Goal: Information Seeking & Learning: Learn about a topic

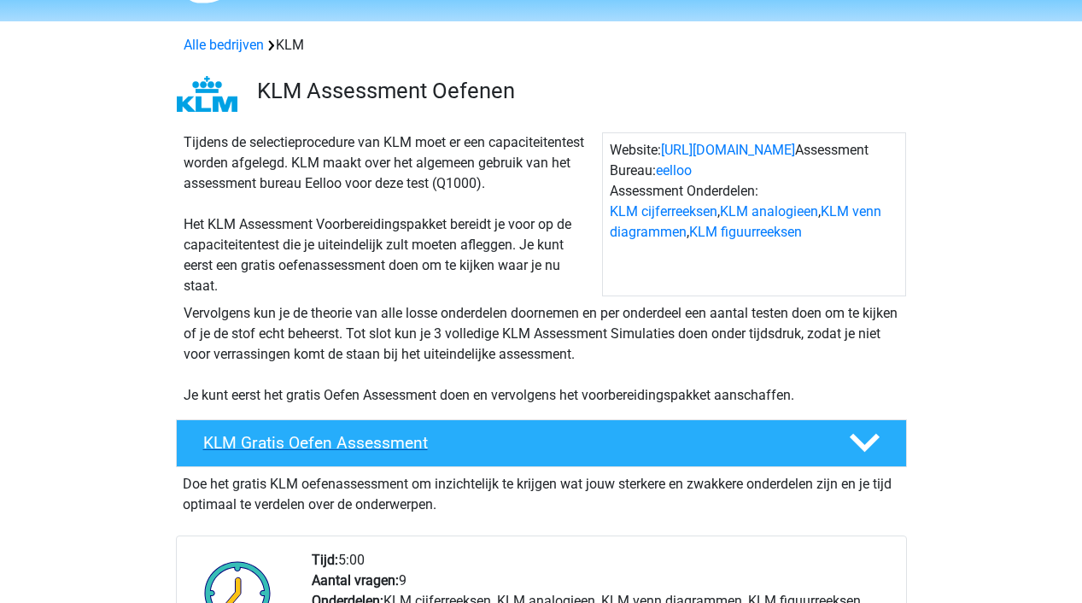
click at [264, 435] on h4 "KLM Gratis Oefen Assessment" at bounding box center [512, 443] width 618 height 20
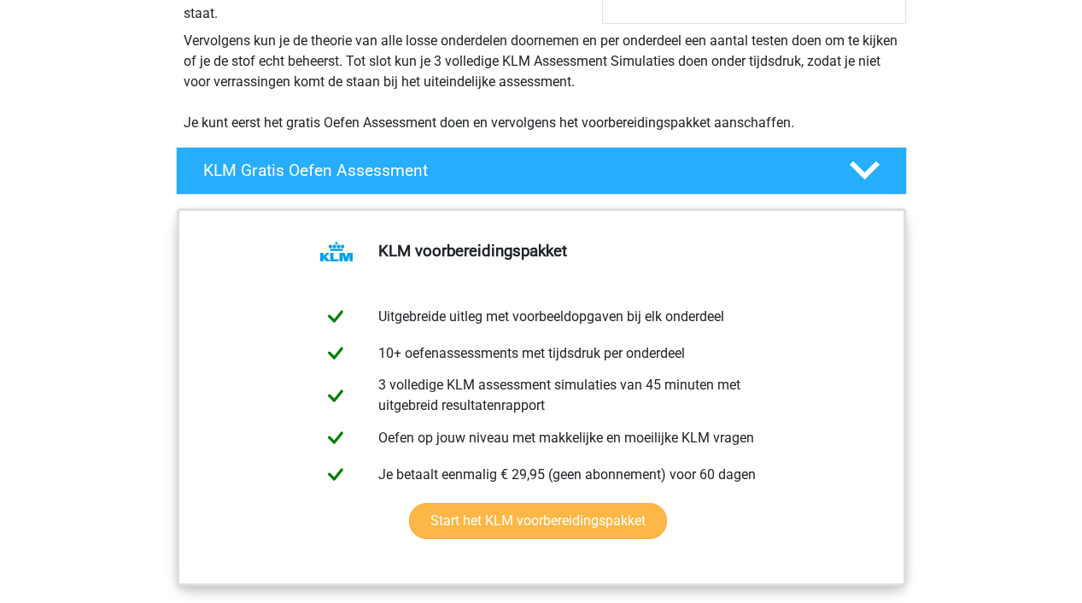
scroll to position [341, 0]
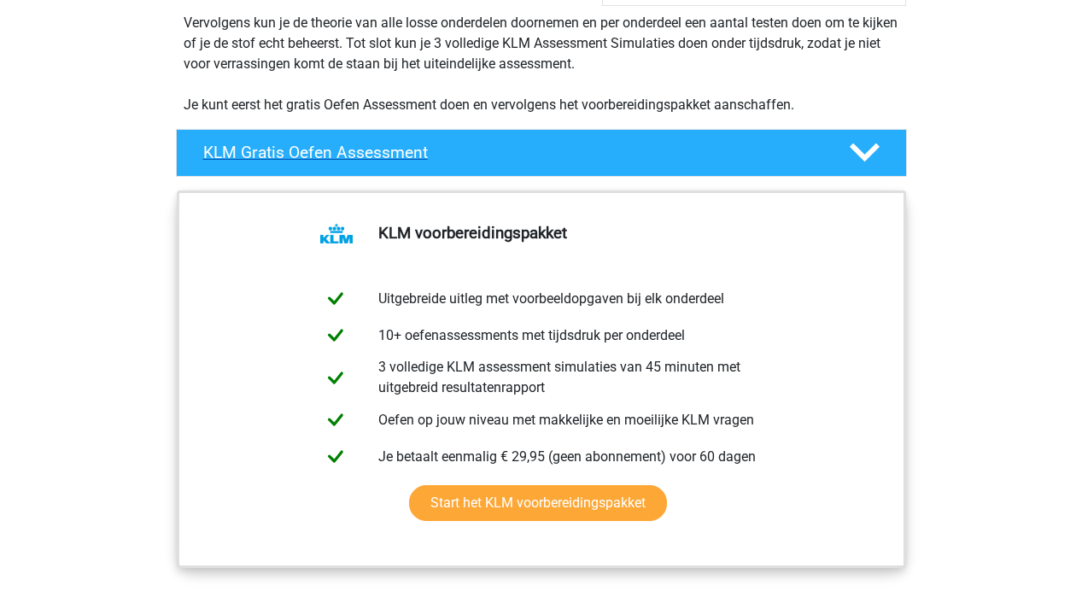
click at [362, 166] on div "KLM Gratis Oefen Assessment" at bounding box center [541, 153] width 731 height 48
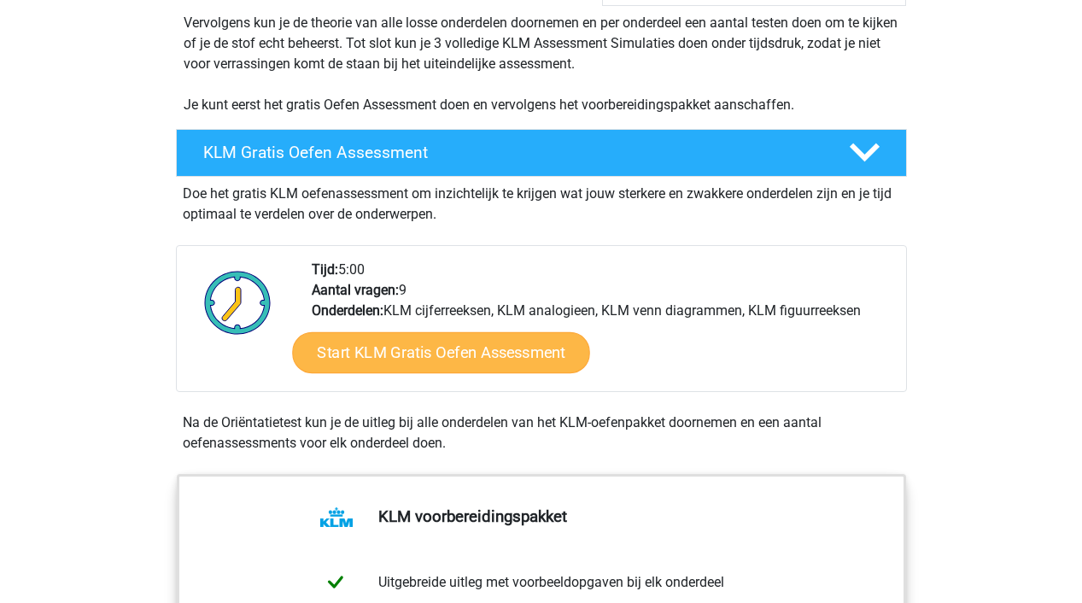
click at [382, 357] on link "Start KLM Gratis Oefen Assessment" at bounding box center [440, 351] width 297 height 41
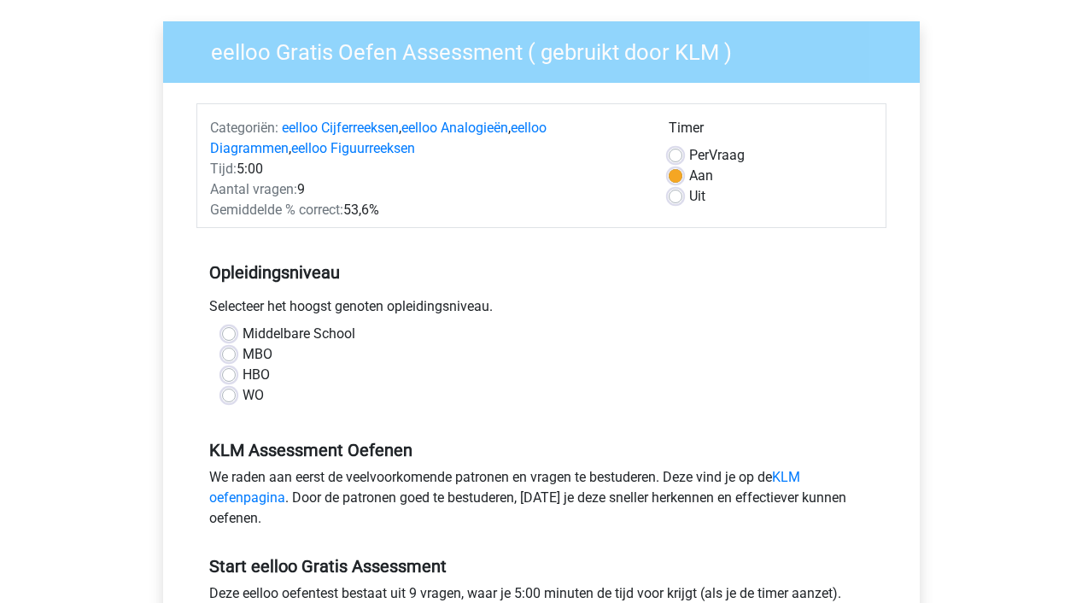
scroll to position [153, 0]
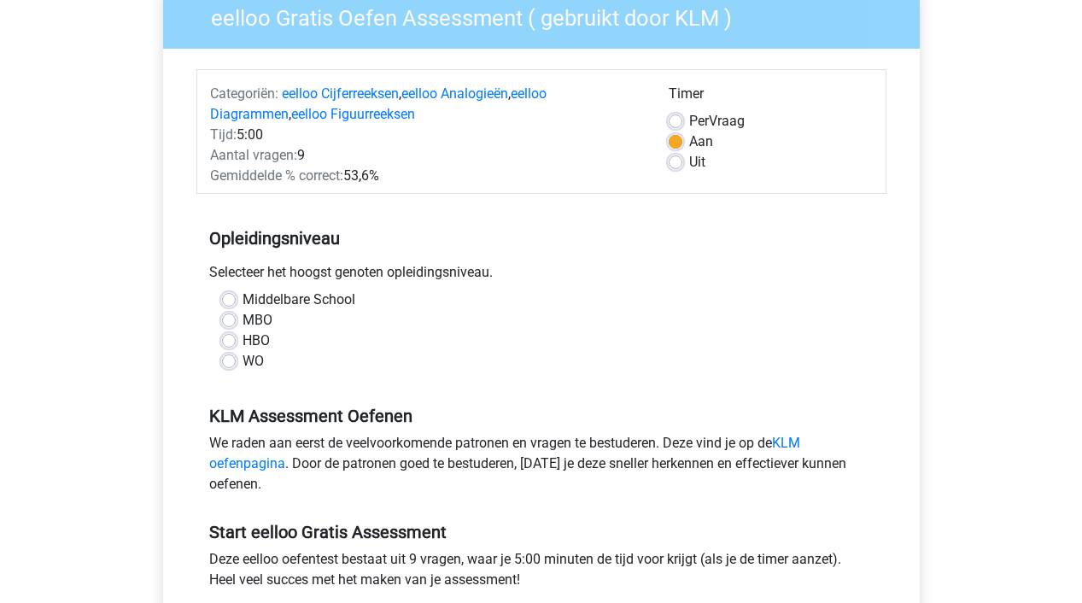
click at [242, 360] on label "WO" at bounding box center [252, 361] width 21 height 20
click at [230, 360] on input "WO" at bounding box center [229, 359] width 14 height 17
radio input "true"
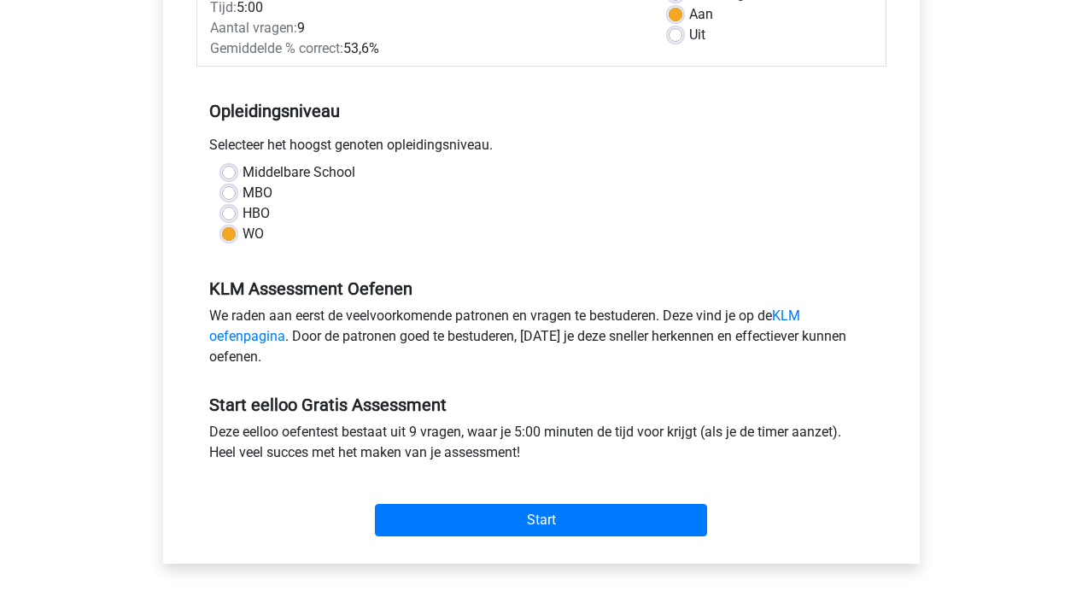
scroll to position [309, 0]
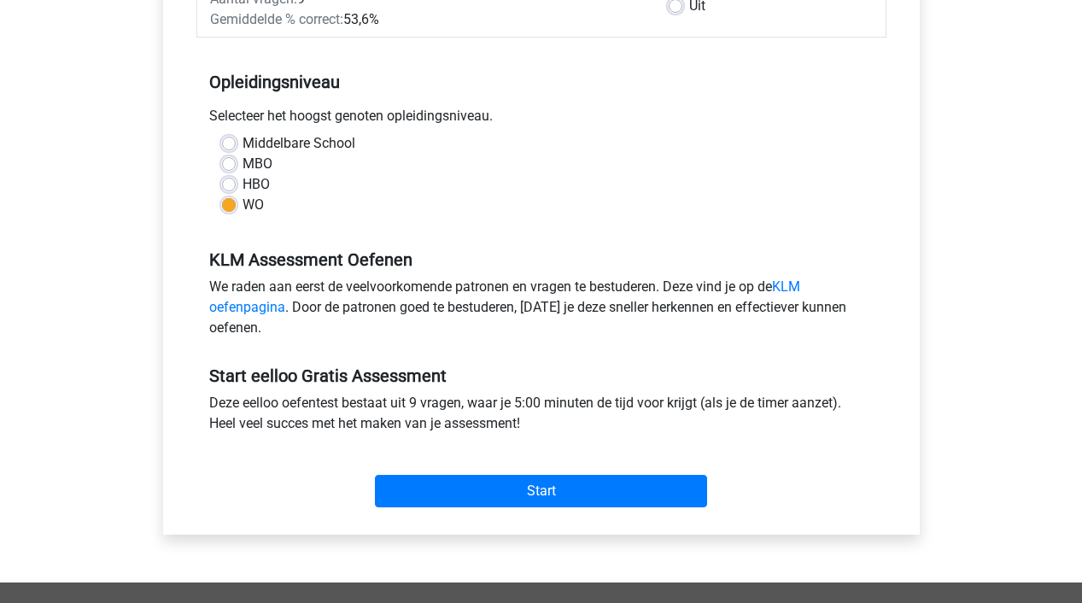
click at [231, 135] on div "Middelbare School" at bounding box center [541, 143] width 639 height 20
click at [242, 140] on label "Middelbare School" at bounding box center [298, 143] width 113 height 20
click at [230, 140] on input "Middelbare School" at bounding box center [229, 141] width 14 height 17
radio input "true"
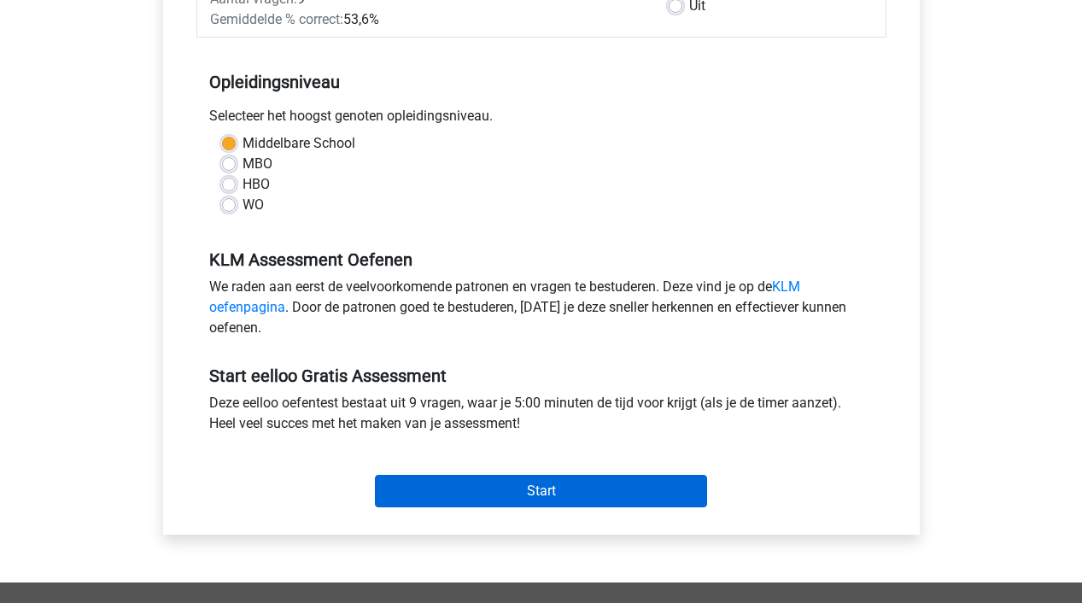
click at [433, 490] on input "Start" at bounding box center [541, 491] width 332 height 32
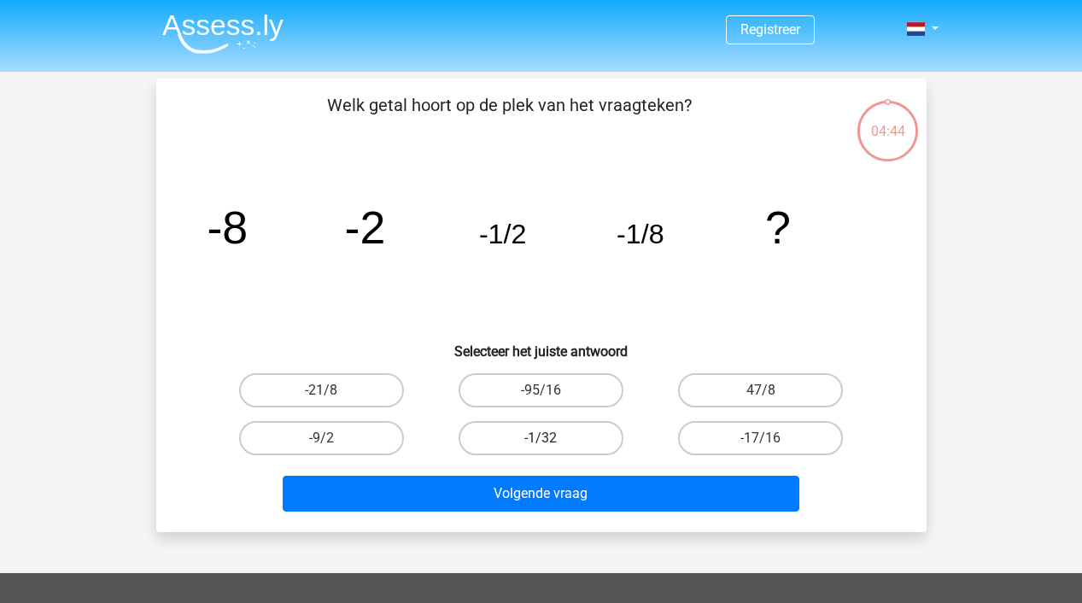
click at [518, 447] on label "-1/32" at bounding box center [540, 438] width 165 height 34
click at [540, 447] on input "-1/32" at bounding box center [545, 443] width 11 height 11
radio input "true"
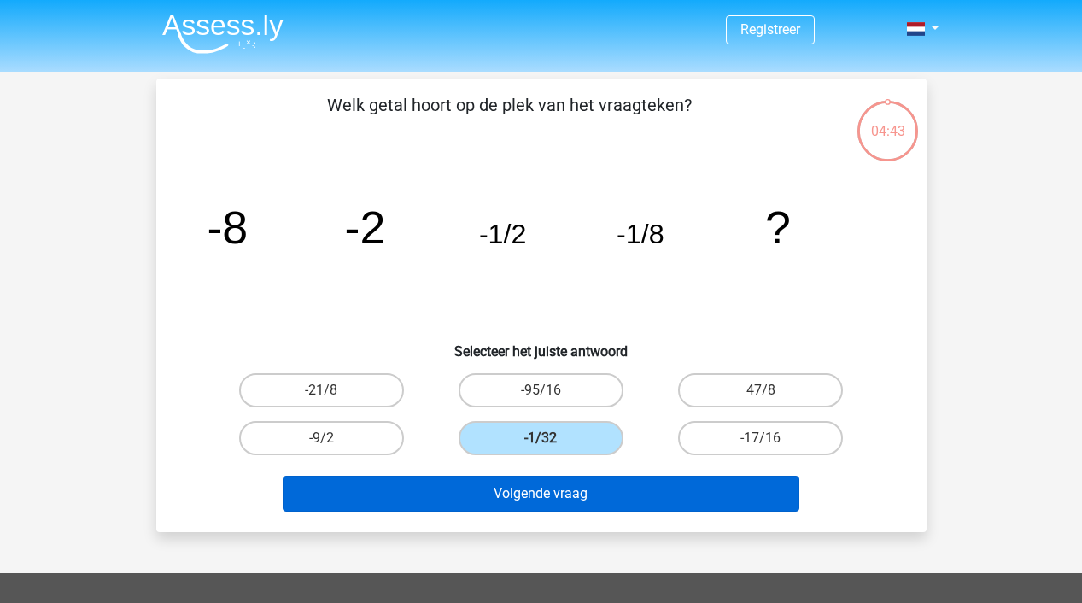
click at [512, 489] on button "Volgende vraag" at bounding box center [541, 494] width 517 height 36
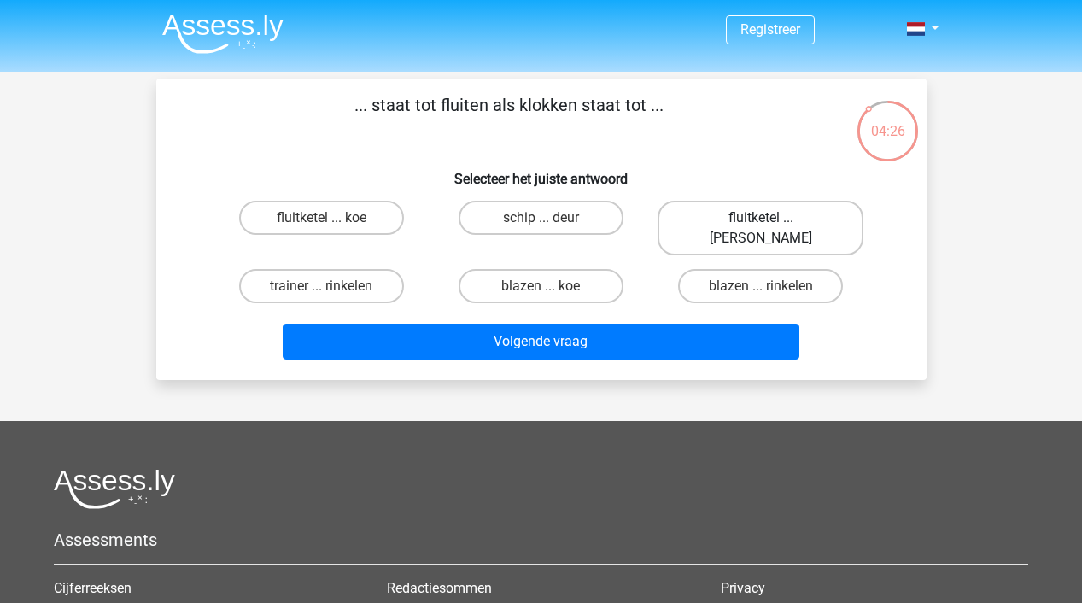
click at [725, 214] on label "fluitketel ... luiden" at bounding box center [760, 228] width 206 height 55
click at [761, 218] on input "fluitketel ... luiden" at bounding box center [766, 223] width 11 height 11
radio input "true"
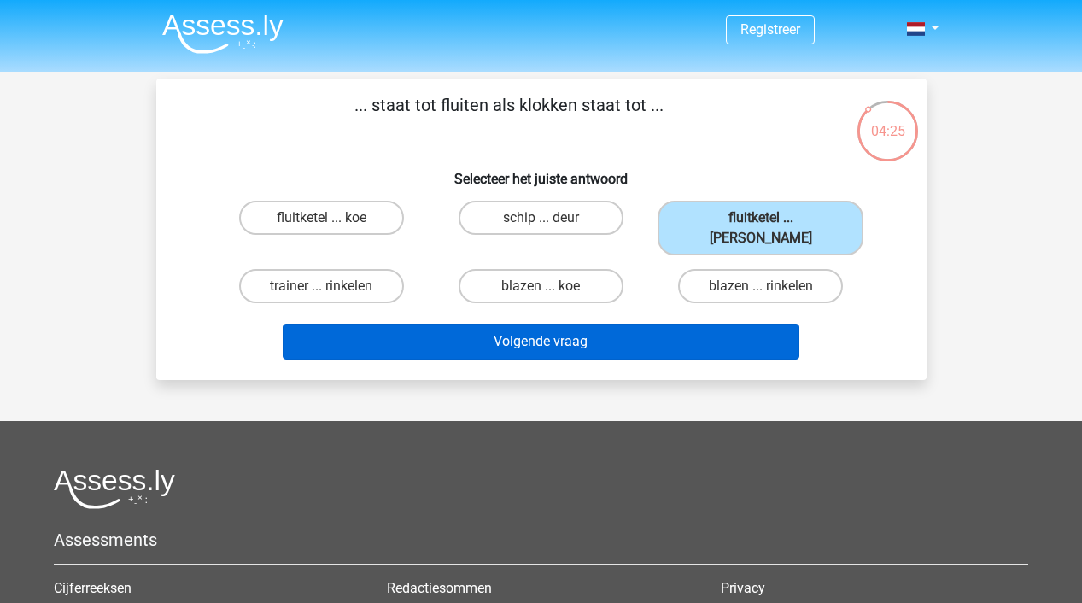
click at [651, 330] on button "Volgende vraag" at bounding box center [541, 342] width 517 height 36
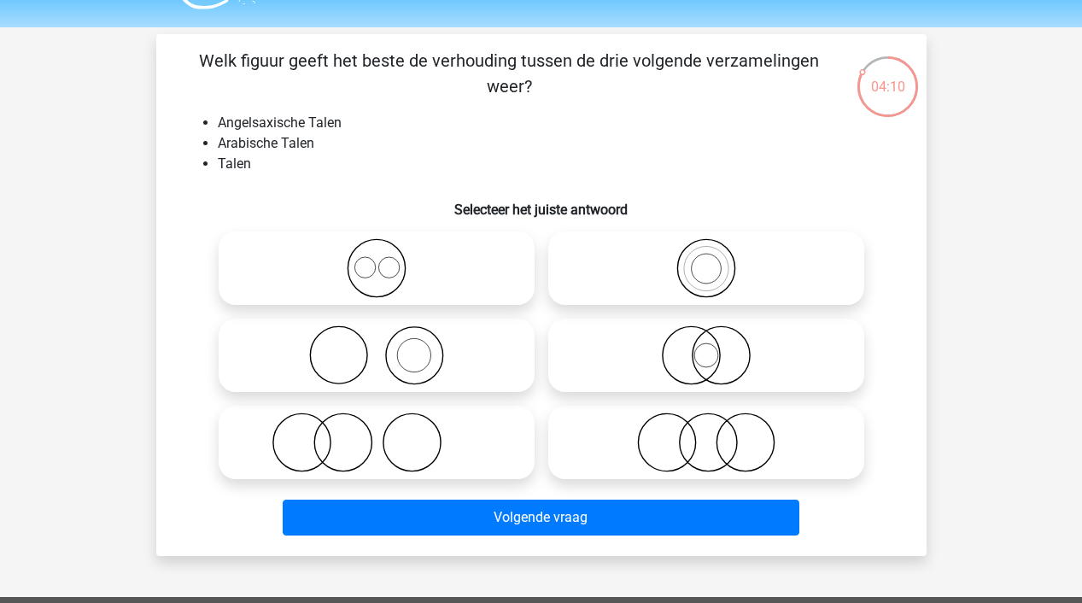
scroll to position [44, 0]
click at [681, 359] on icon at bounding box center [706, 355] width 302 height 60
click at [706, 347] on input "radio" at bounding box center [711, 341] width 11 height 11
radio input "true"
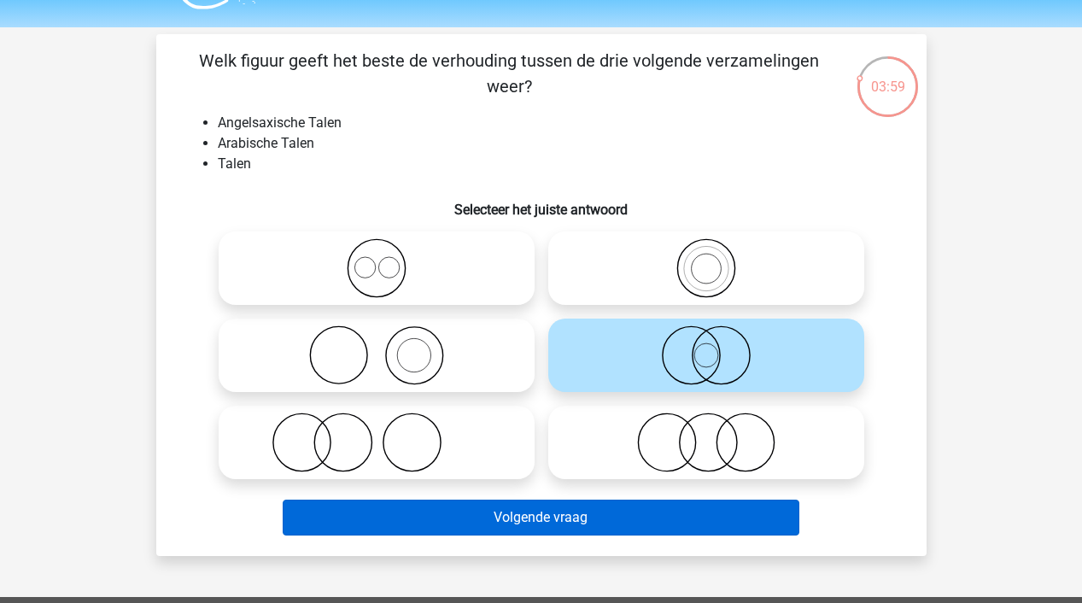
click at [633, 519] on button "Volgende vraag" at bounding box center [541, 517] width 517 height 36
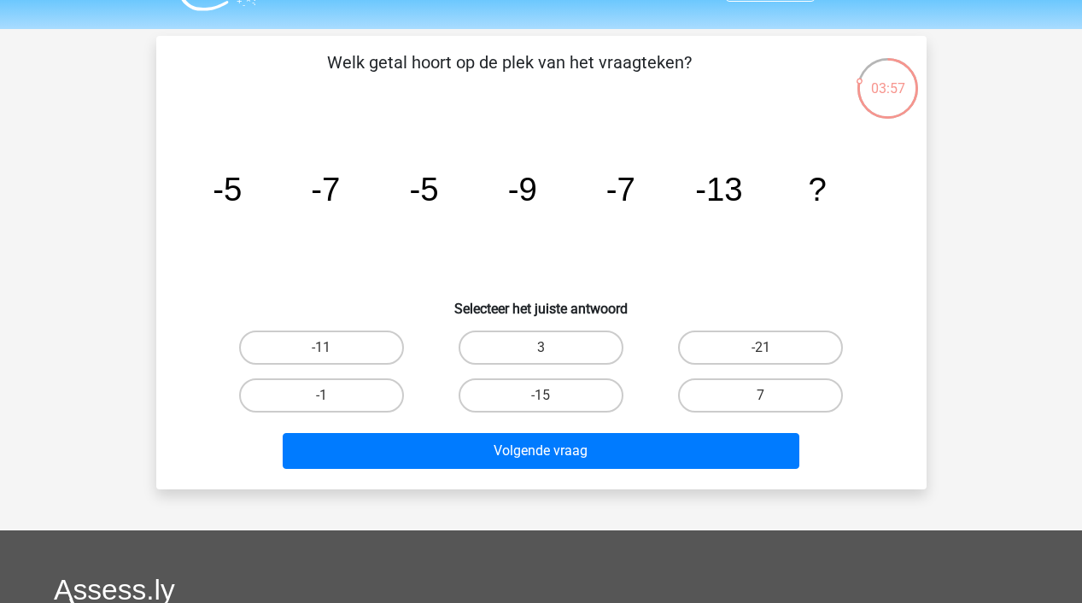
scroll to position [40, 0]
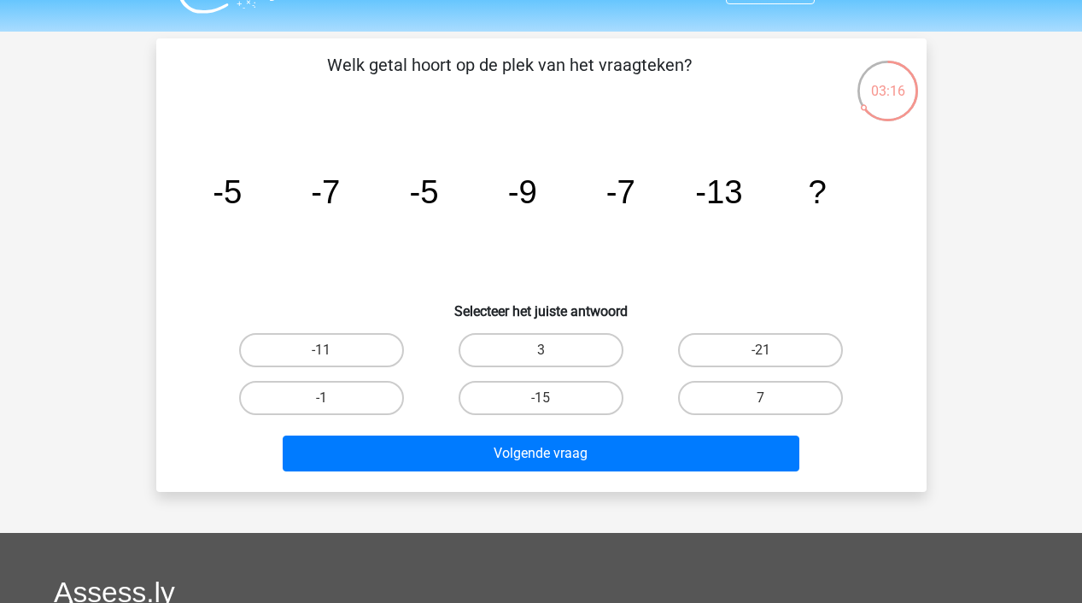
click at [330, 352] on input "-11" at bounding box center [326, 355] width 11 height 11
radio input "true"
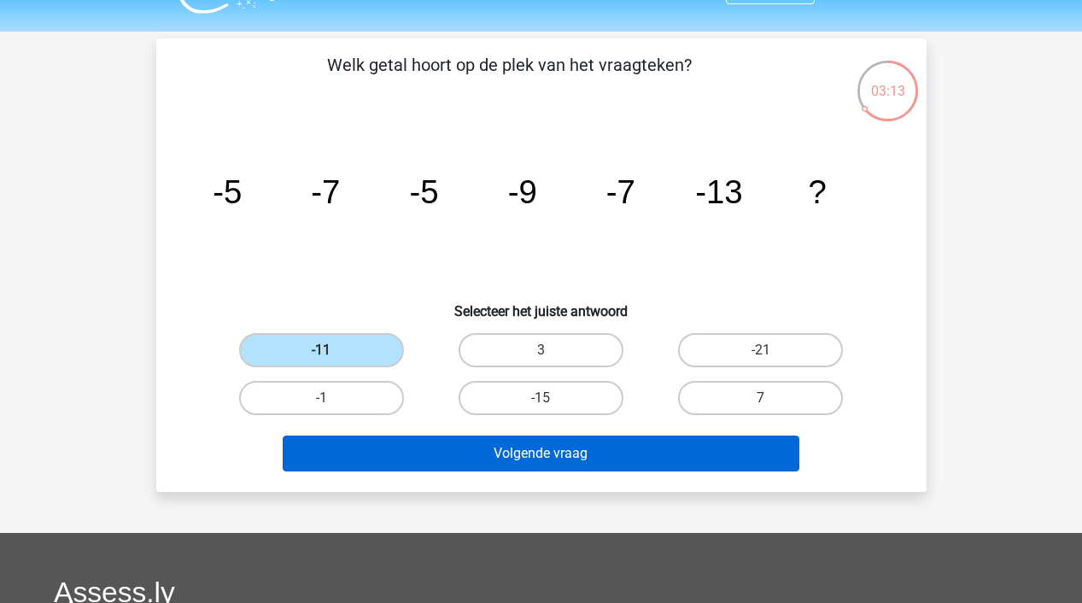
click at [406, 452] on button "Volgende vraag" at bounding box center [541, 453] width 517 height 36
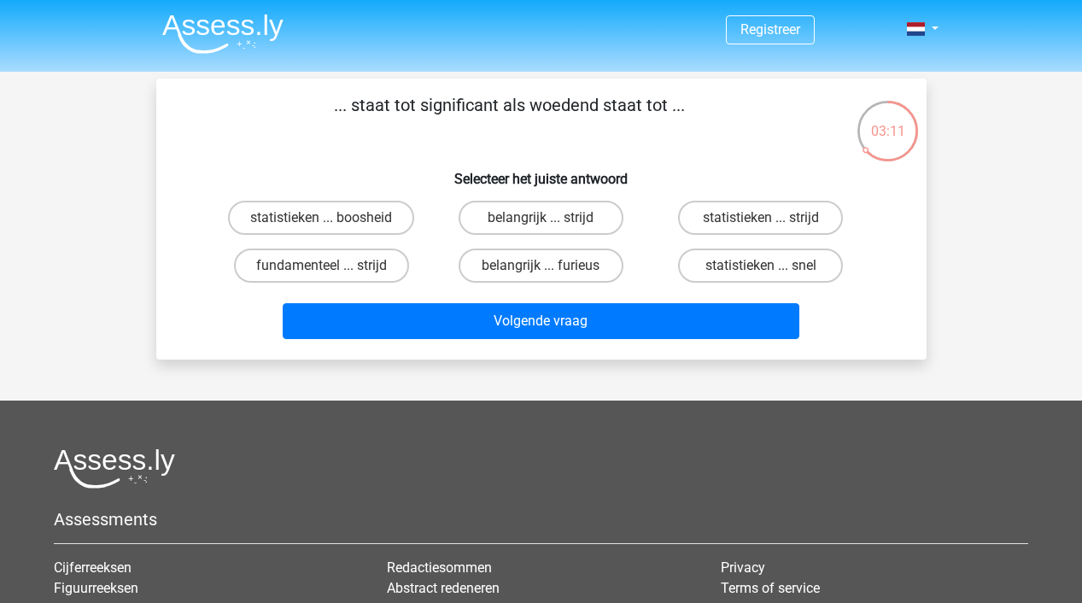
scroll to position [0, 0]
click at [351, 267] on label "fundamenteel ... strijd" at bounding box center [321, 265] width 175 height 34
click at [332, 267] on input "fundamenteel ... strijd" at bounding box center [326, 271] width 11 height 11
radio input "true"
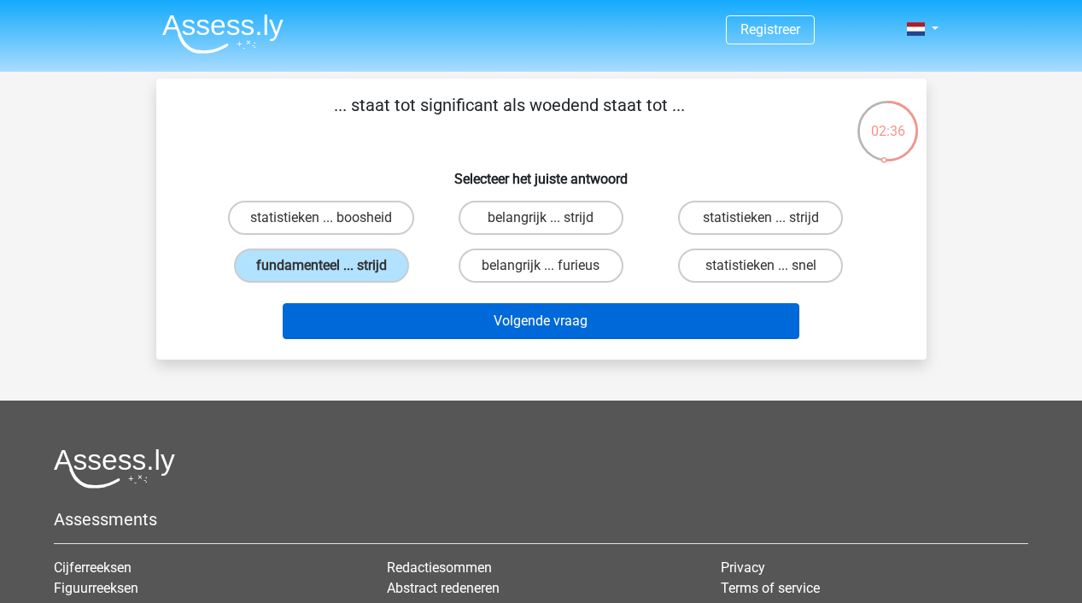
click at [366, 318] on button "Volgende vraag" at bounding box center [541, 321] width 517 height 36
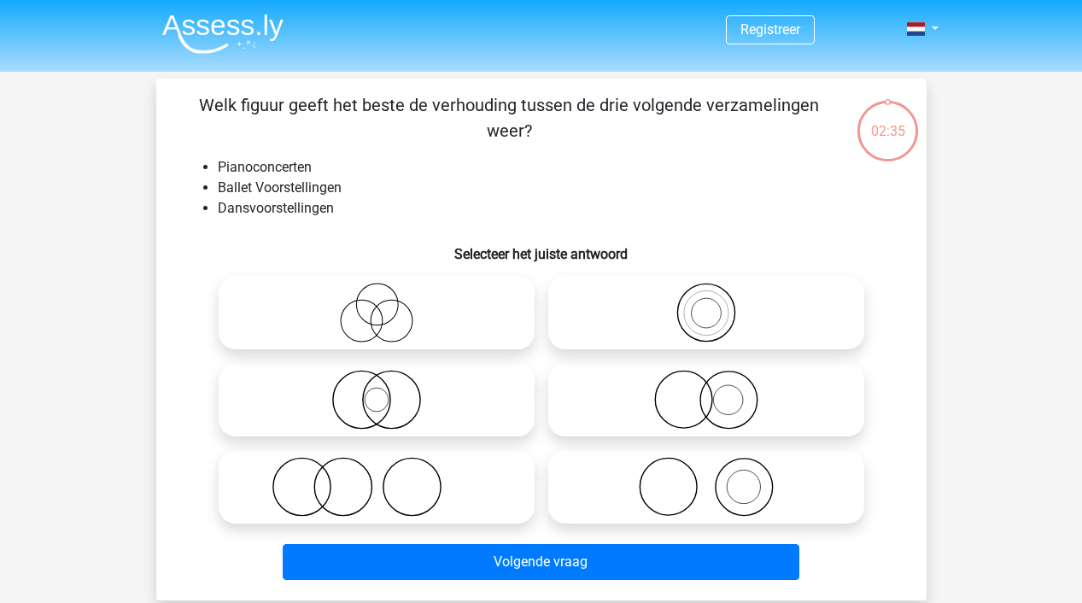
scroll to position [79, 0]
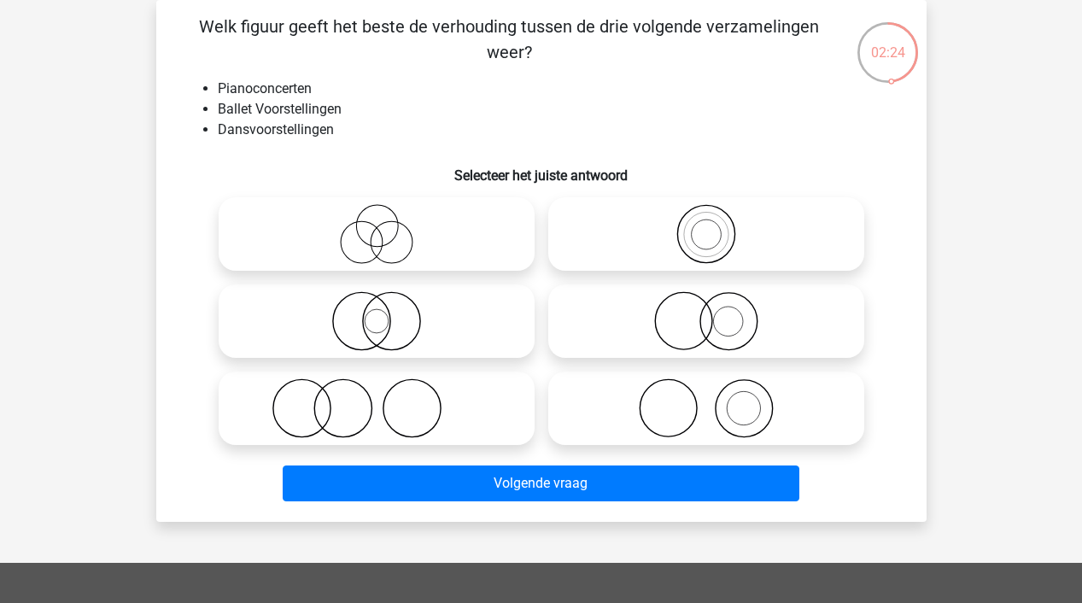
click at [364, 412] on icon at bounding box center [376, 408] width 302 height 60
click at [376, 400] on input "radio" at bounding box center [381, 393] width 11 height 11
radio input "true"
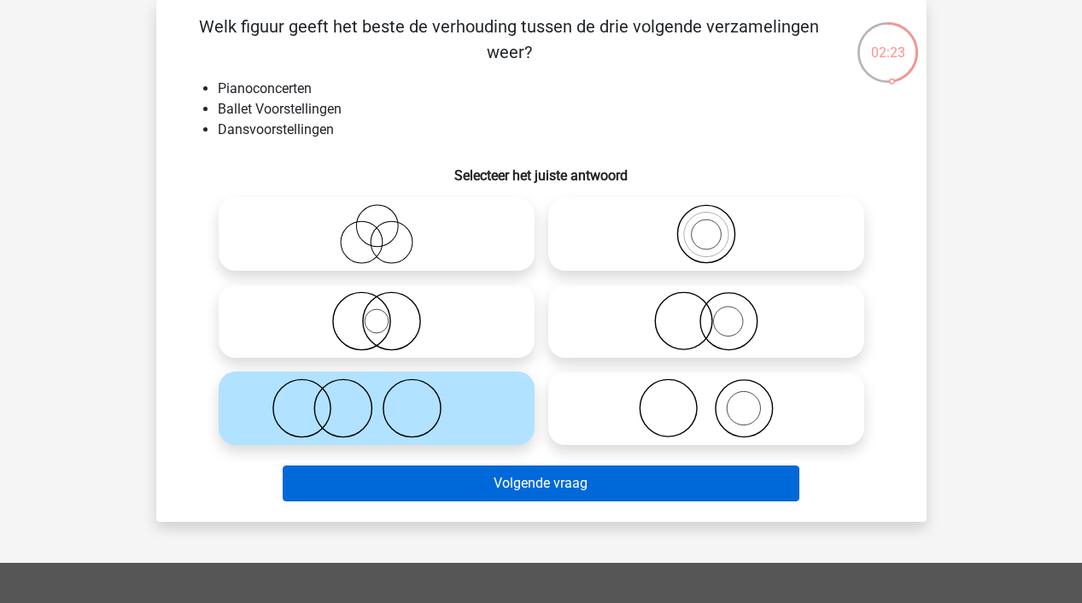
click at [394, 480] on button "Volgende vraag" at bounding box center [541, 483] width 517 height 36
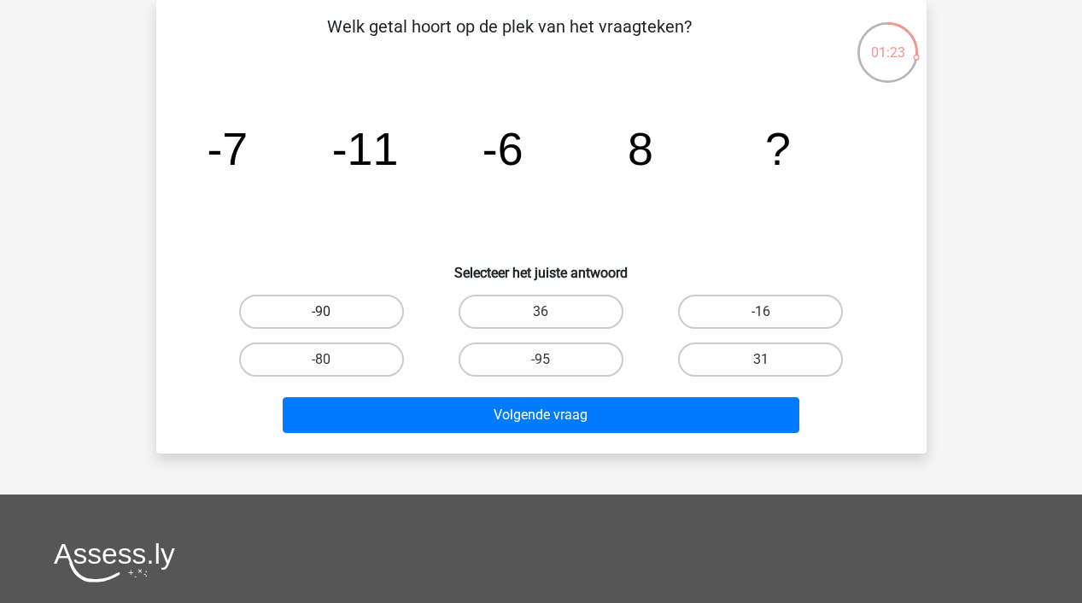
click at [342, 316] on label "-90" at bounding box center [321, 312] width 165 height 34
click at [332, 316] on input "-90" at bounding box center [326, 317] width 11 height 11
radio input "true"
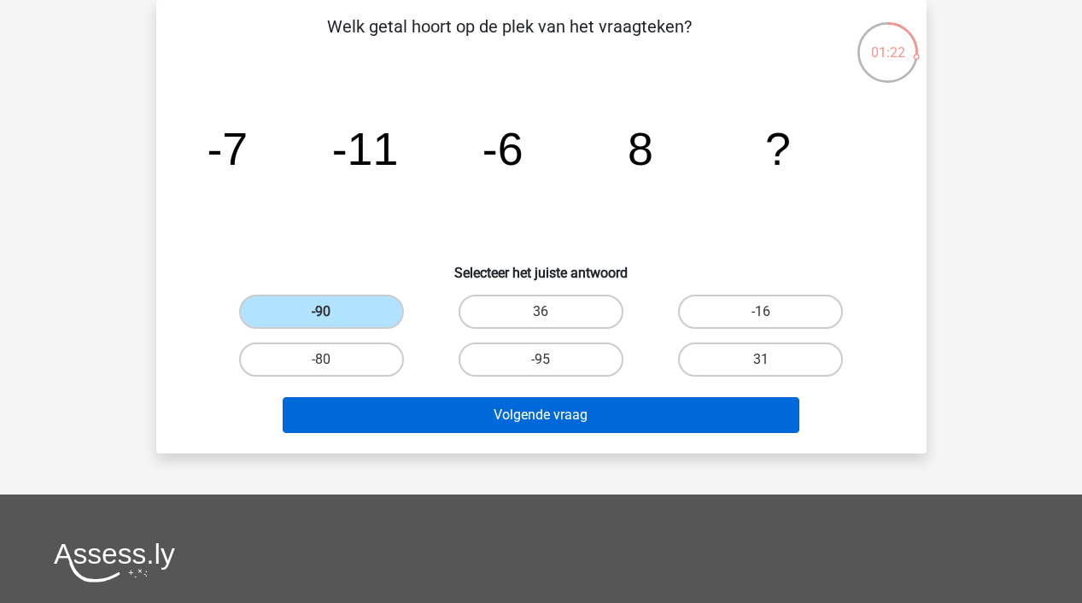
click at [377, 400] on button "Volgende vraag" at bounding box center [541, 415] width 517 height 36
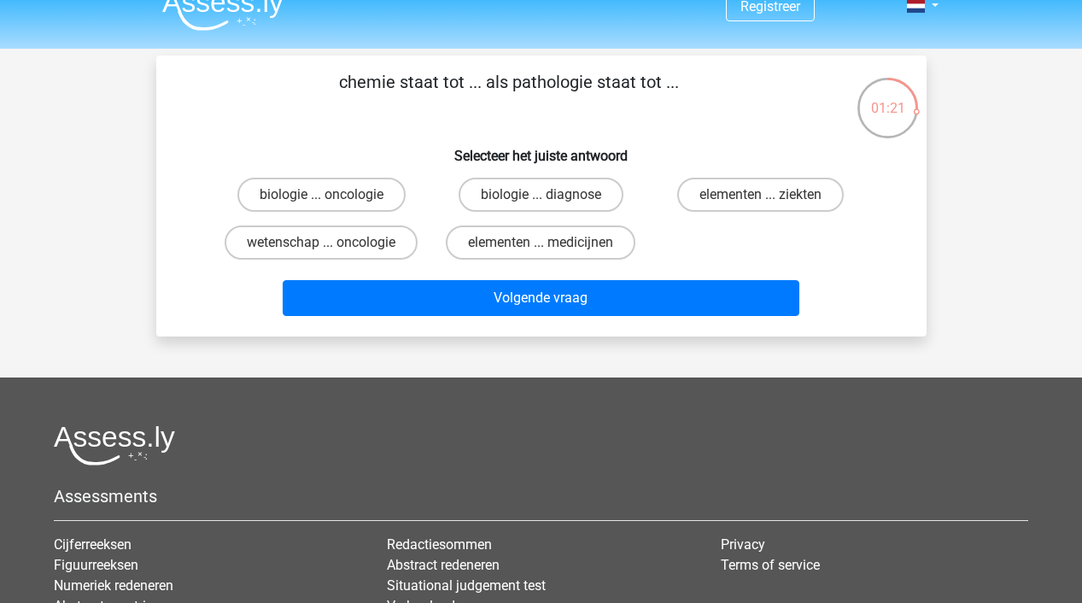
scroll to position [9, 0]
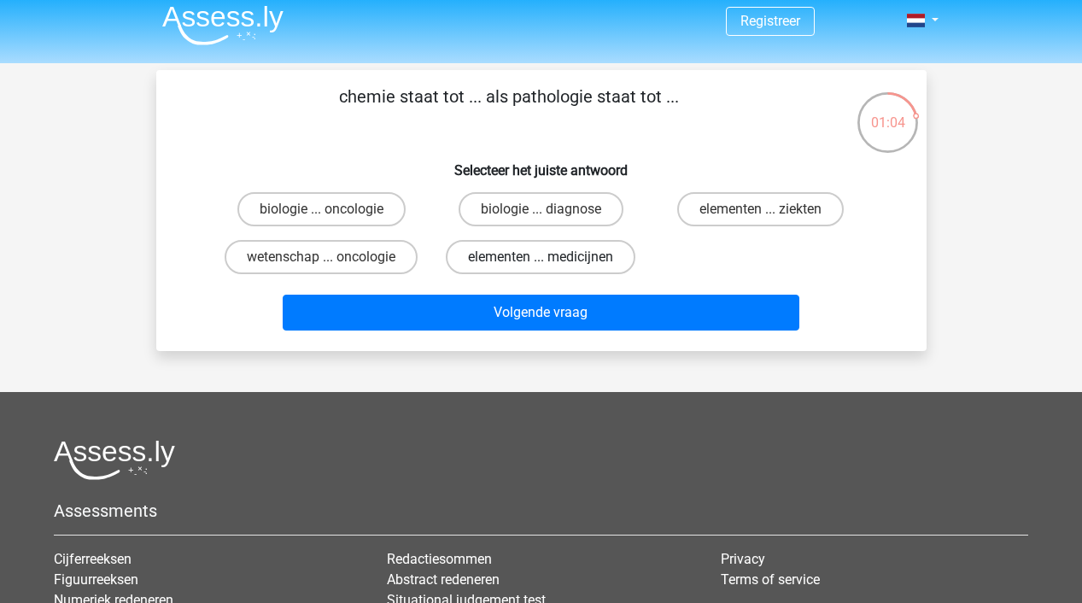
click at [506, 260] on label "elementen ... medicijnen" at bounding box center [541, 257] width 190 height 34
click at [540, 260] on input "elementen ... medicijnen" at bounding box center [545, 262] width 11 height 11
radio input "true"
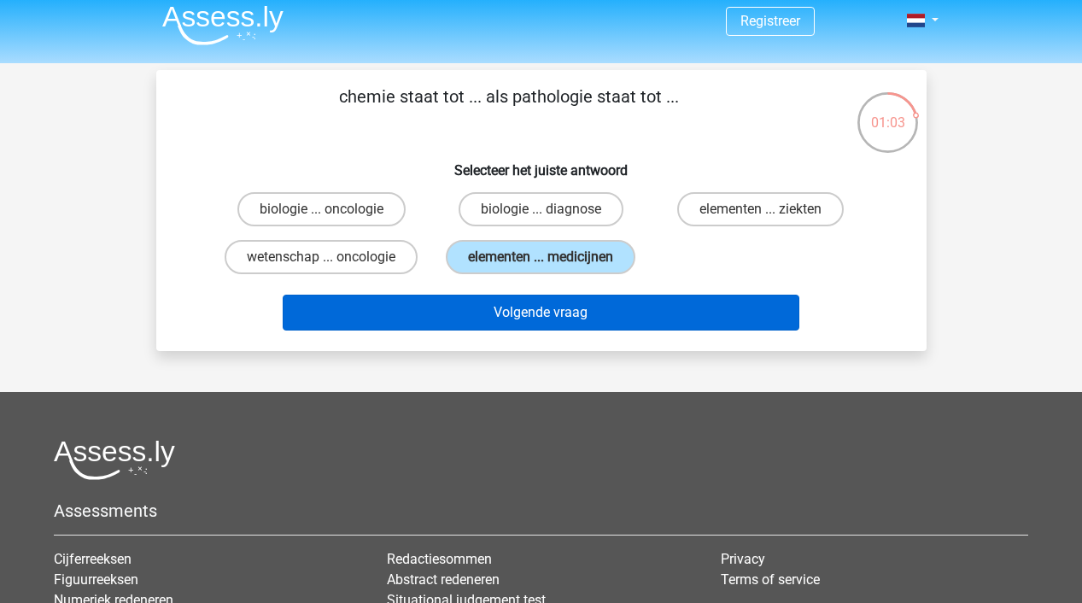
click at [506, 304] on button "Volgende vraag" at bounding box center [541, 313] width 517 height 36
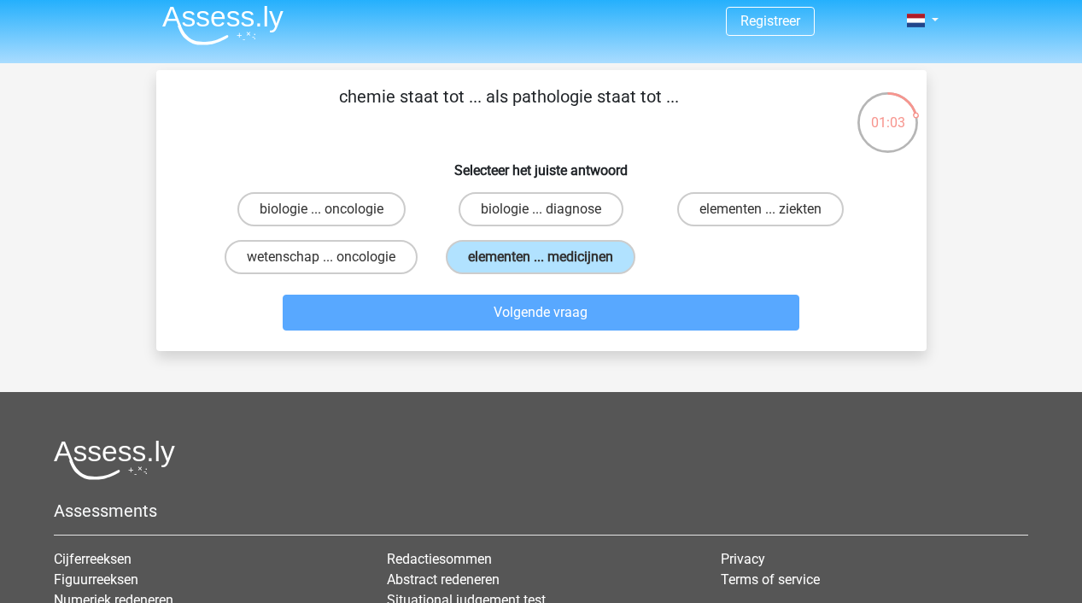
scroll to position [79, 0]
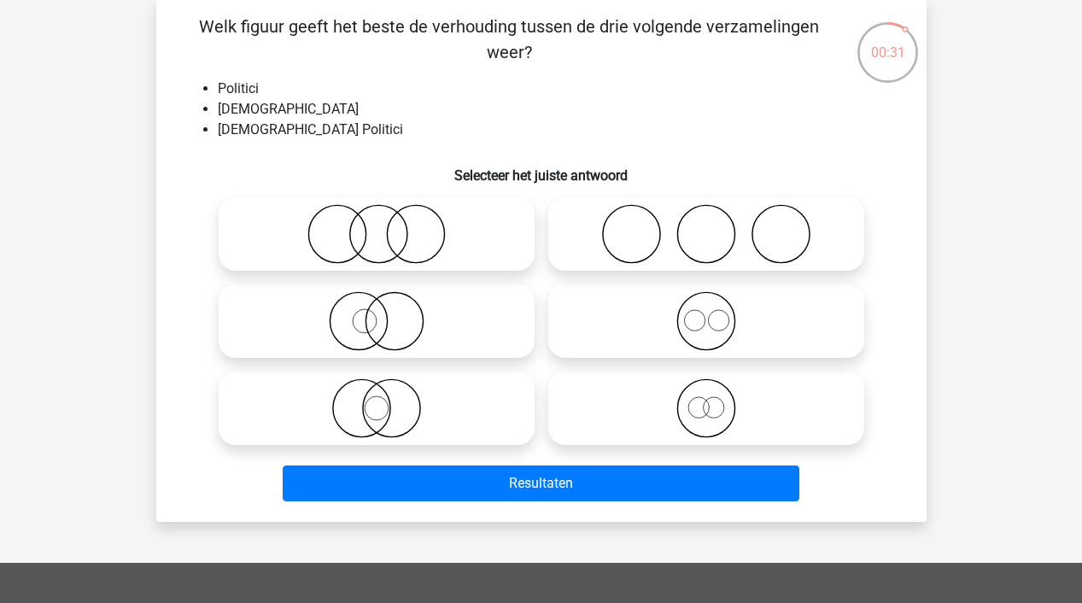
click at [642, 236] on icon at bounding box center [706, 234] width 302 height 60
click at [706, 225] on input "radio" at bounding box center [711, 219] width 11 height 11
radio input "true"
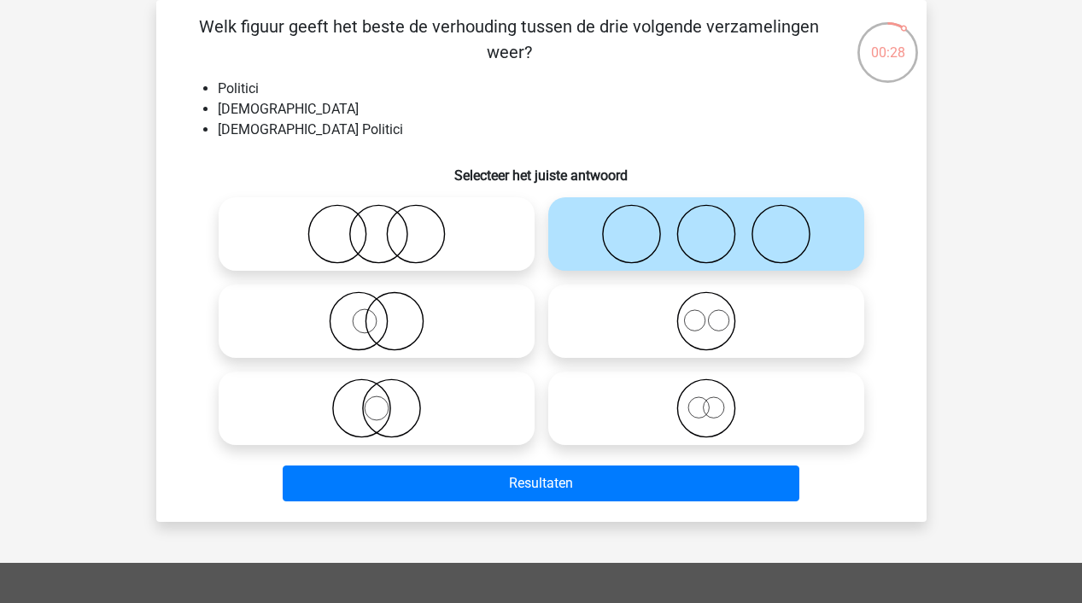
click at [420, 329] on icon at bounding box center [376, 321] width 302 height 60
click at [388, 312] on input "radio" at bounding box center [381, 306] width 11 height 11
radio input "true"
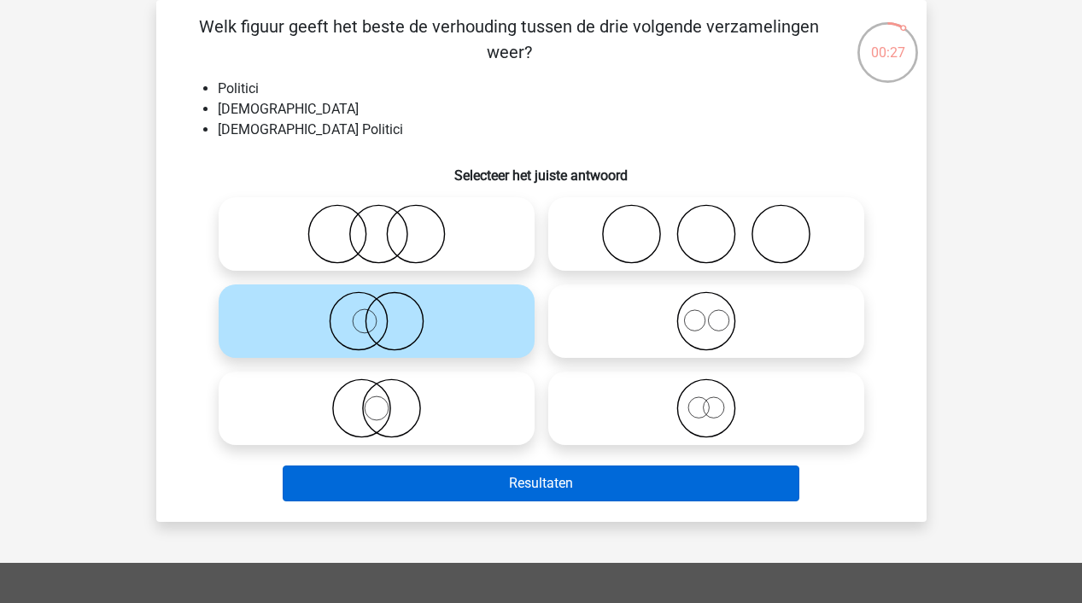
click at [464, 482] on button "Resultaten" at bounding box center [541, 483] width 517 height 36
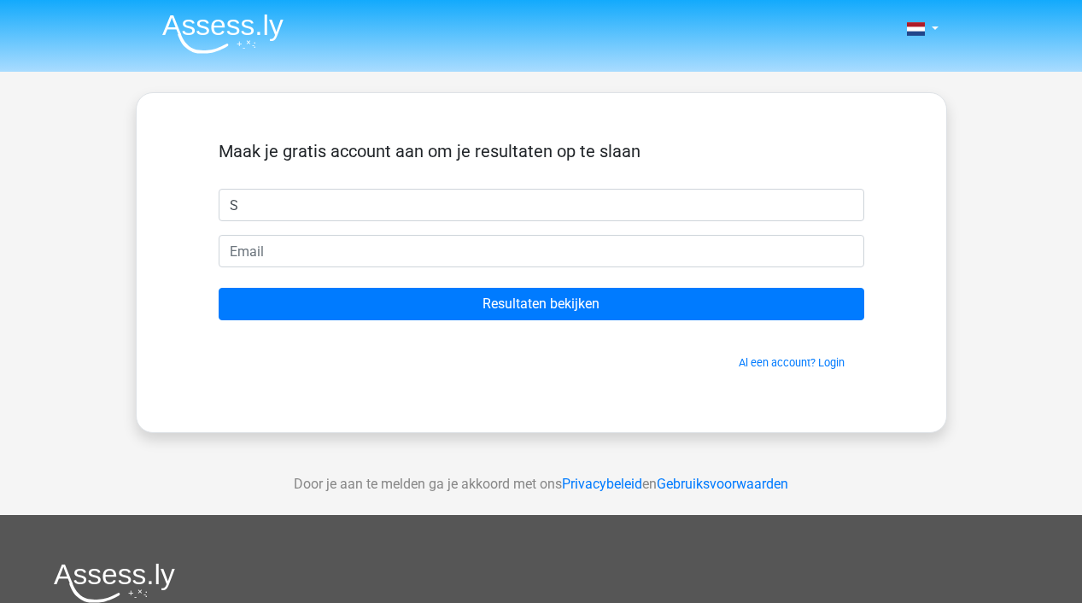
type input "S"
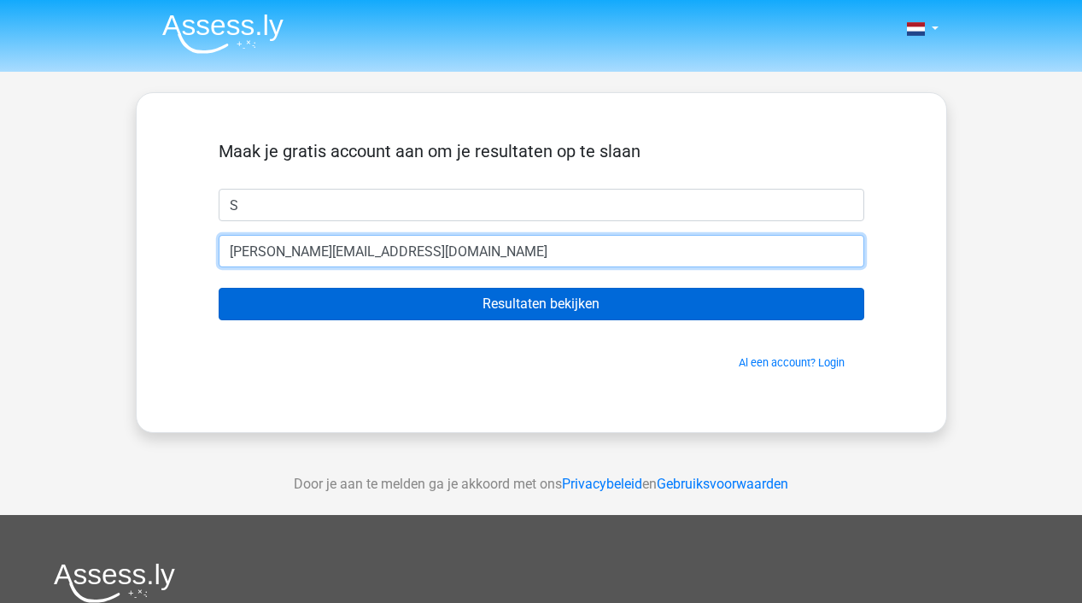
type input "sarah.timmer2008@icloud.com"
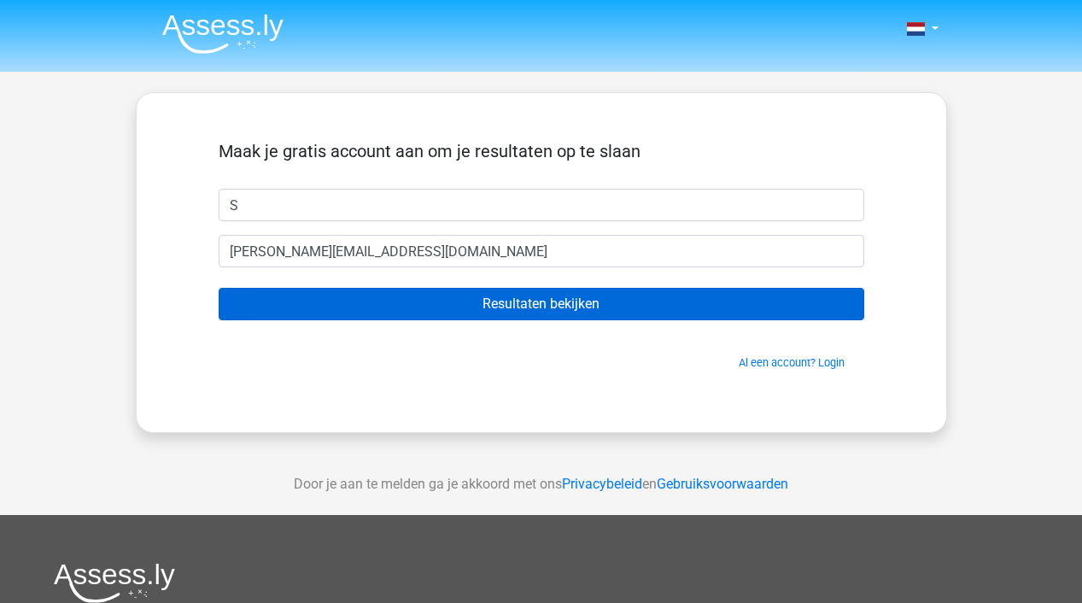
click at [429, 312] on input "Resultaten bekijken" at bounding box center [541, 304] width 645 height 32
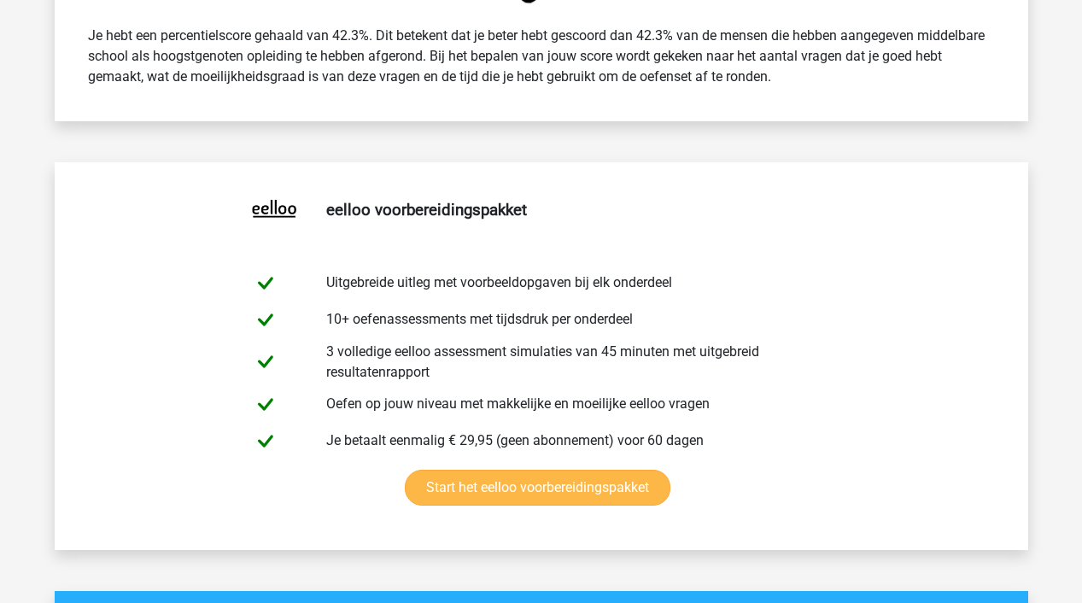
scroll to position [754, 0]
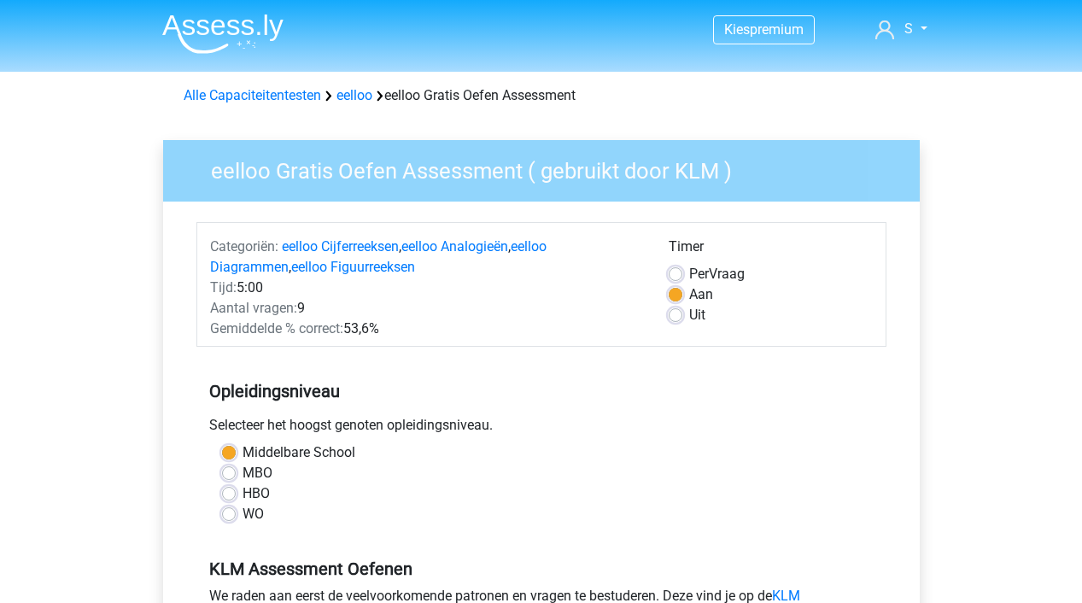
scroll to position [309, 0]
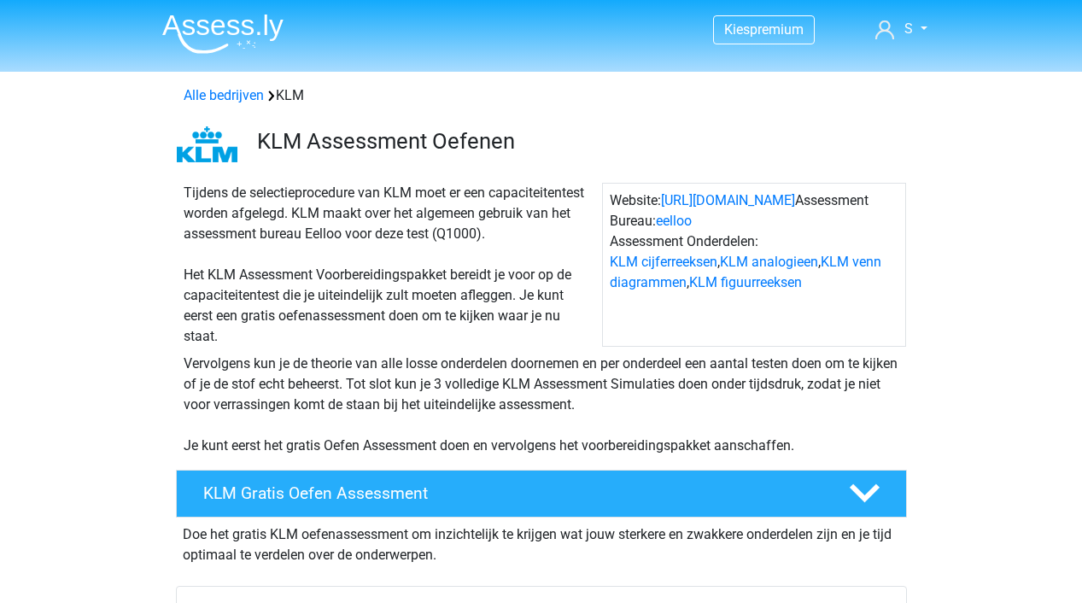
scroll to position [341, 0]
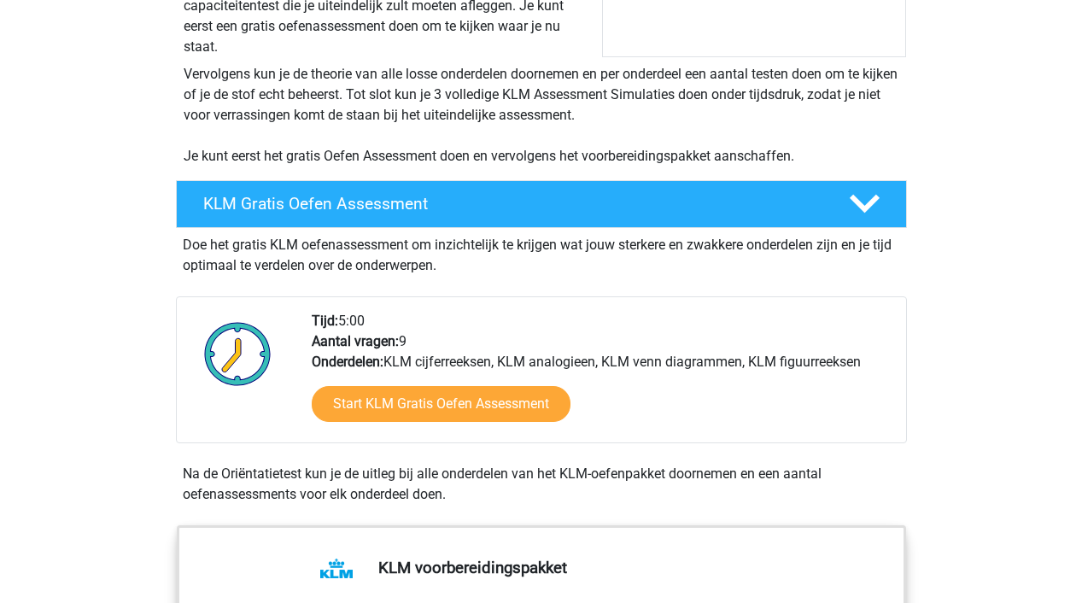
scroll to position [289, 0]
